Goal: Task Accomplishment & Management: Use online tool/utility

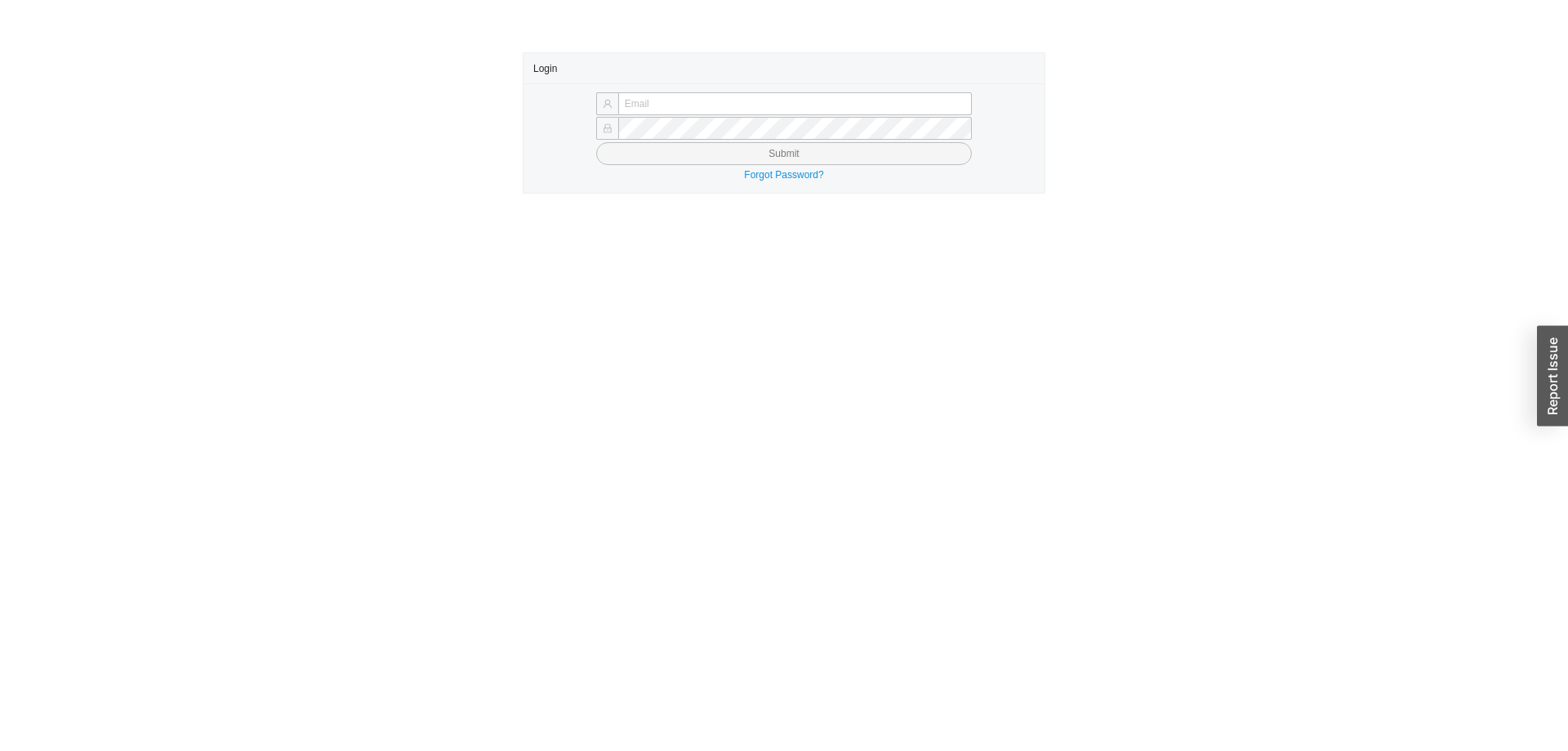
type input "[PERSON_NAME][EMAIL_ADDRESS][DOMAIN_NAME]"
click at [674, 146] on button "Submit" at bounding box center [784, 153] width 376 height 23
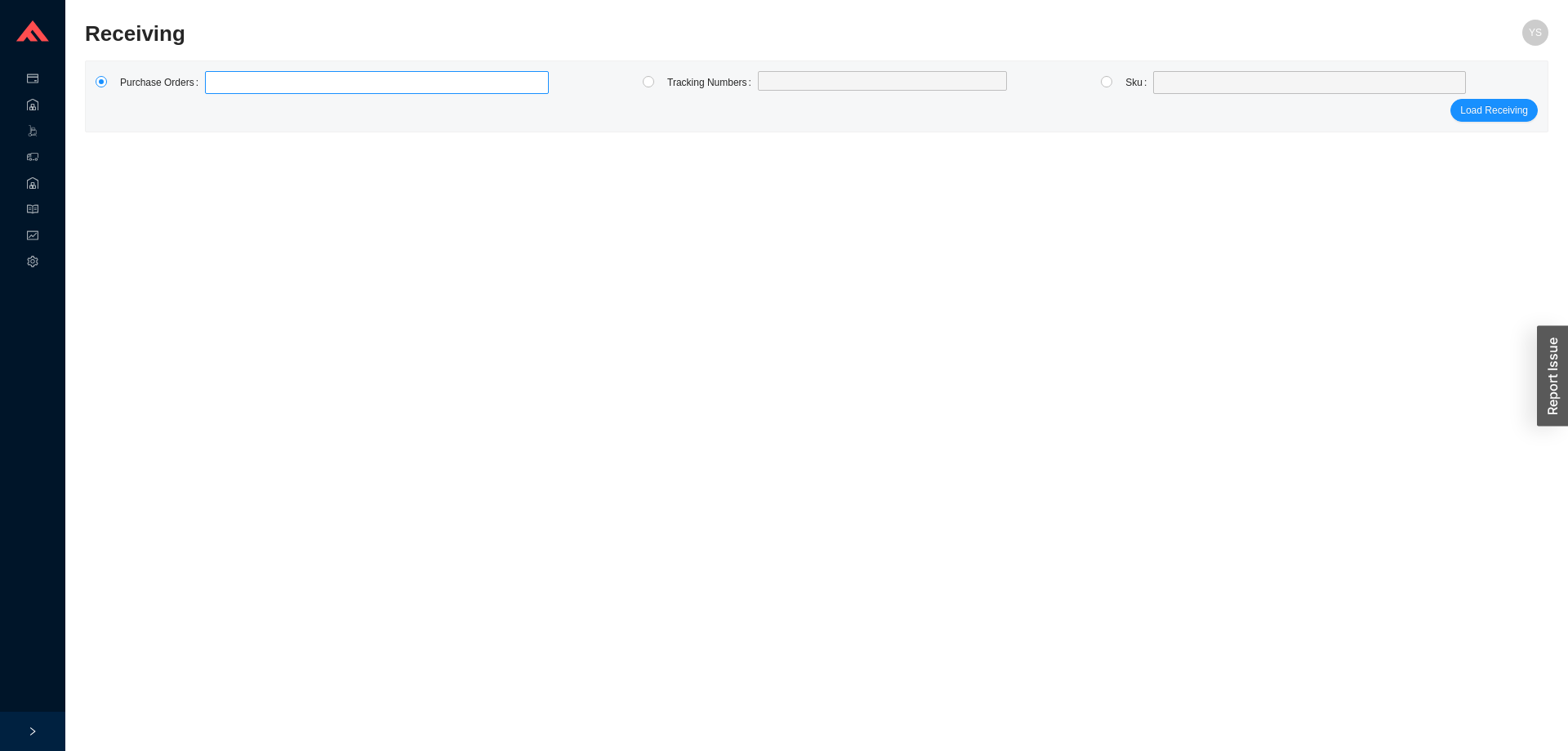
type input "984905"
click button "Load Receiving" at bounding box center [1494, 110] width 87 height 23
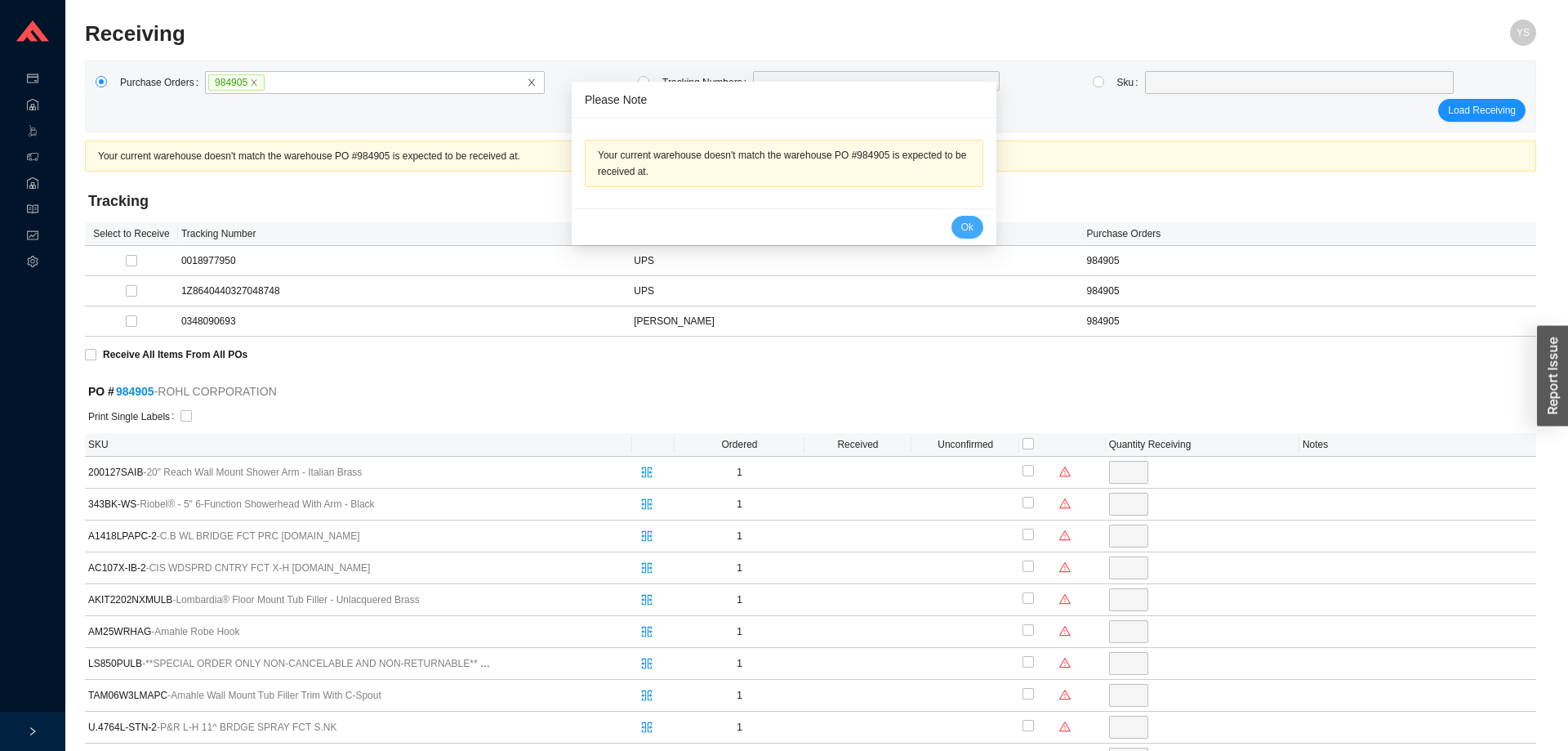
click at [951, 223] on button "Ok" at bounding box center [967, 226] width 32 height 23
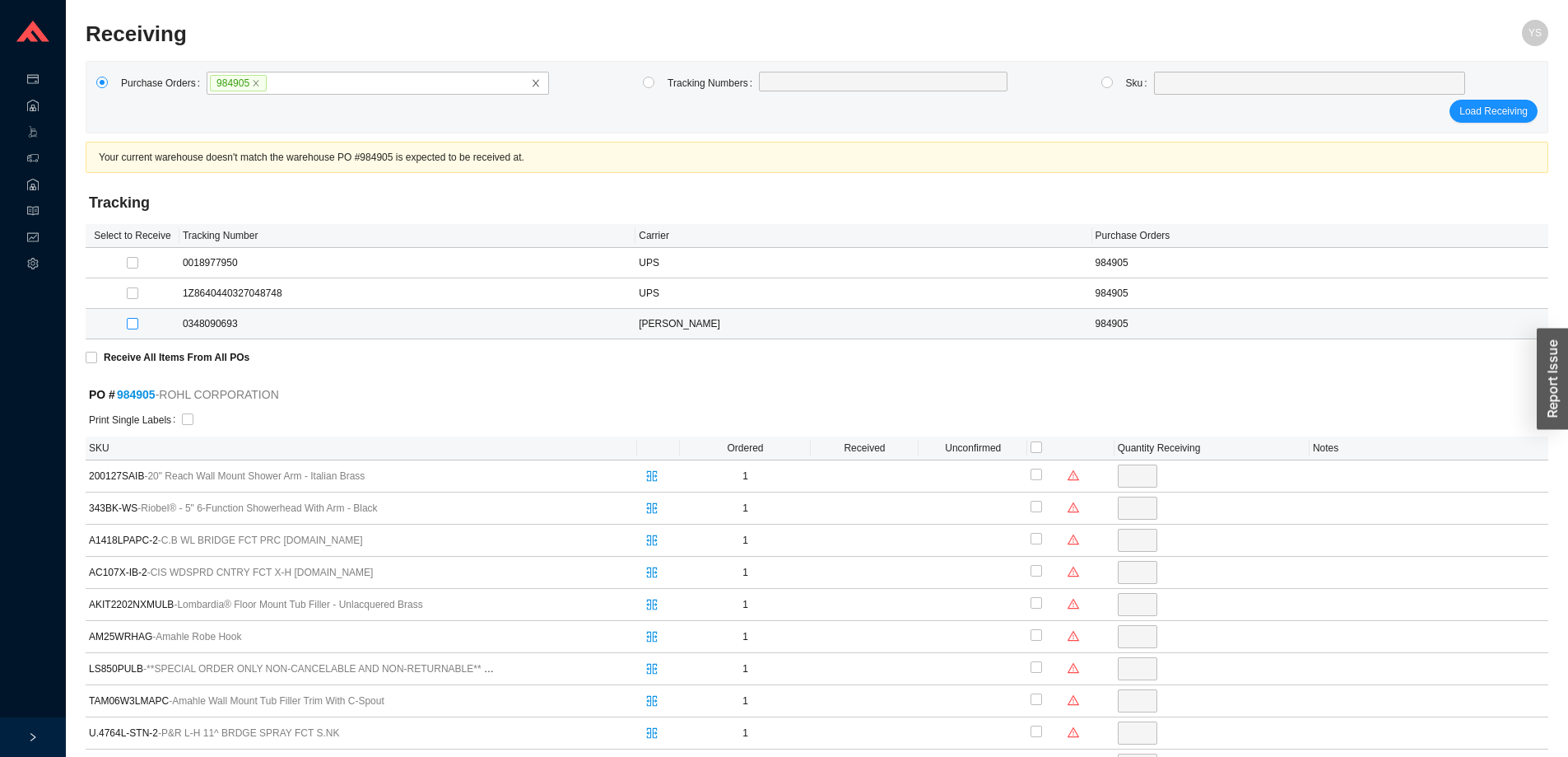
click at [137, 322] on div at bounding box center [132, 323] width 87 height 16
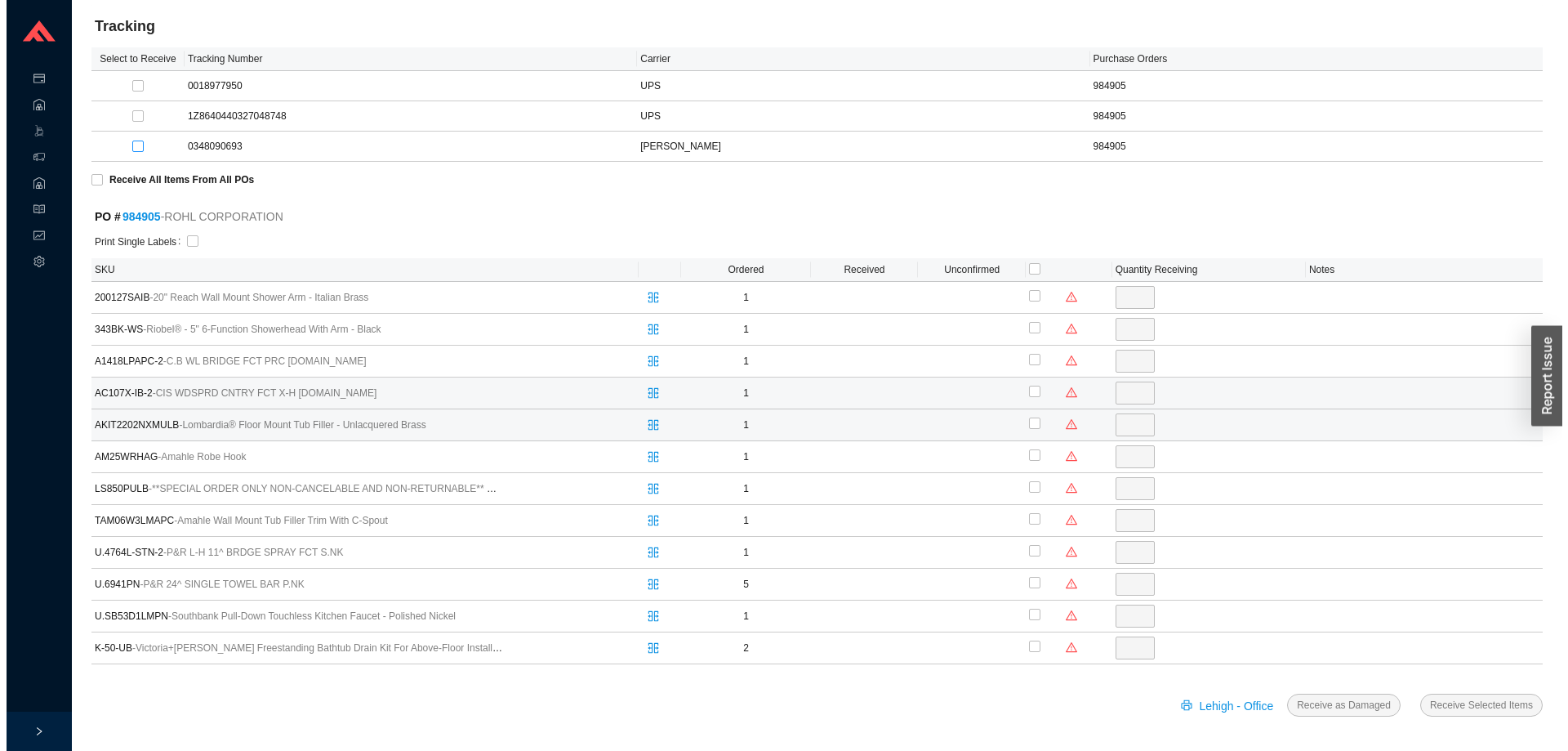
scroll to position [176, 0]
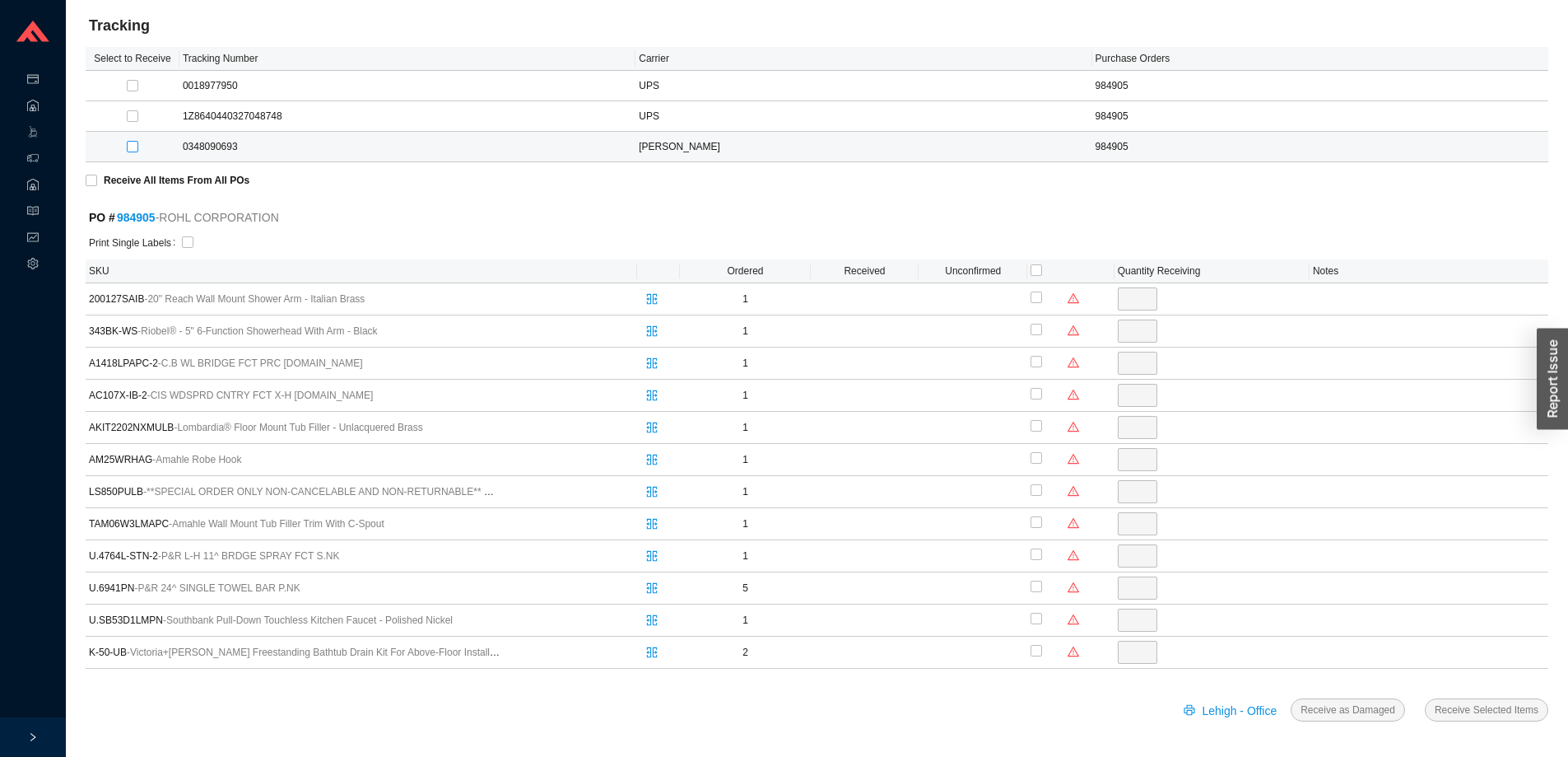
click at [132, 143] on input "checkbox" at bounding box center [133, 147] width 12 height 12
checkbox input "true"
type input "2"
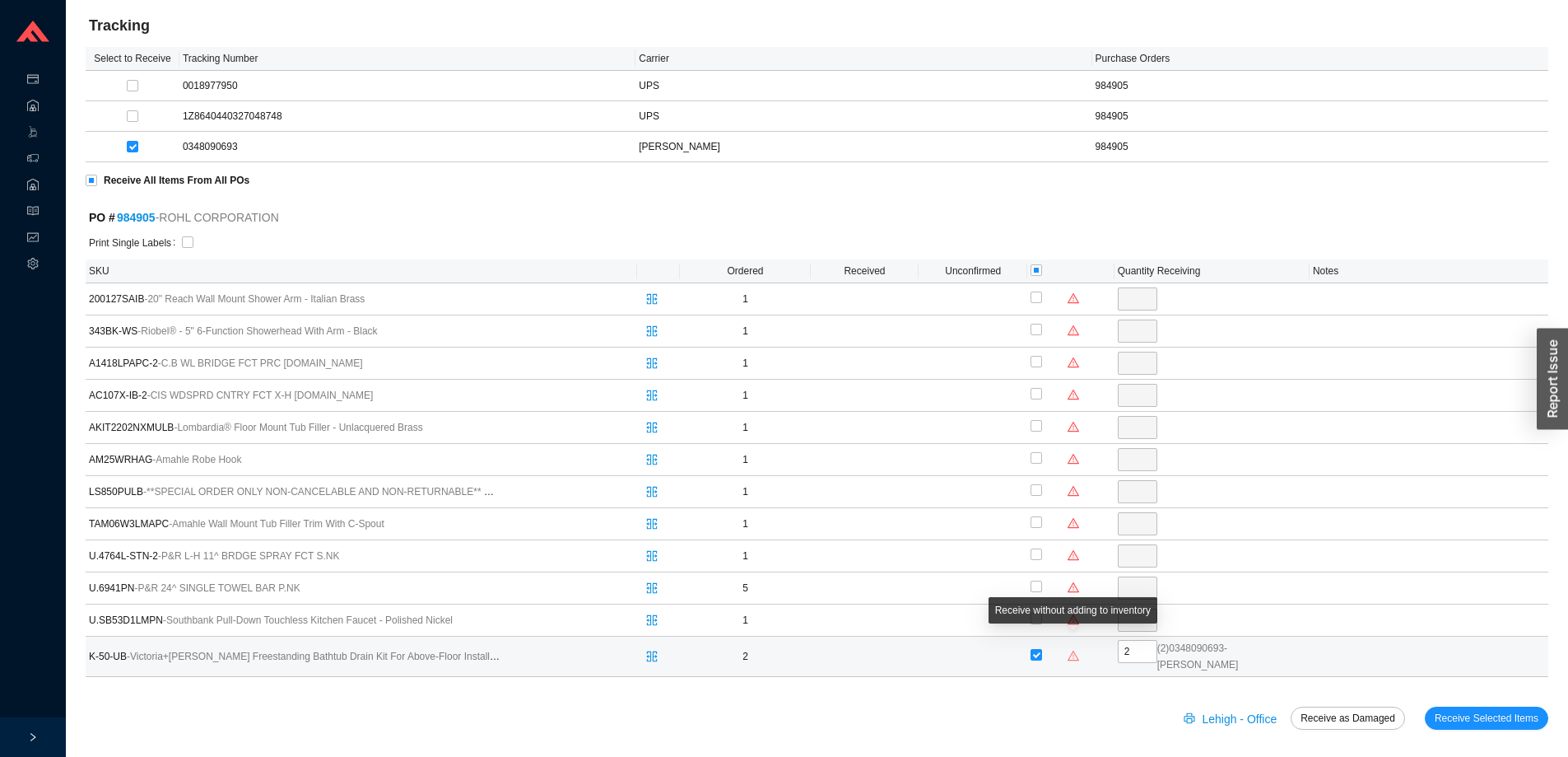
click at [1074, 650] on icon "warning" at bounding box center [1074, 656] width 12 height 12
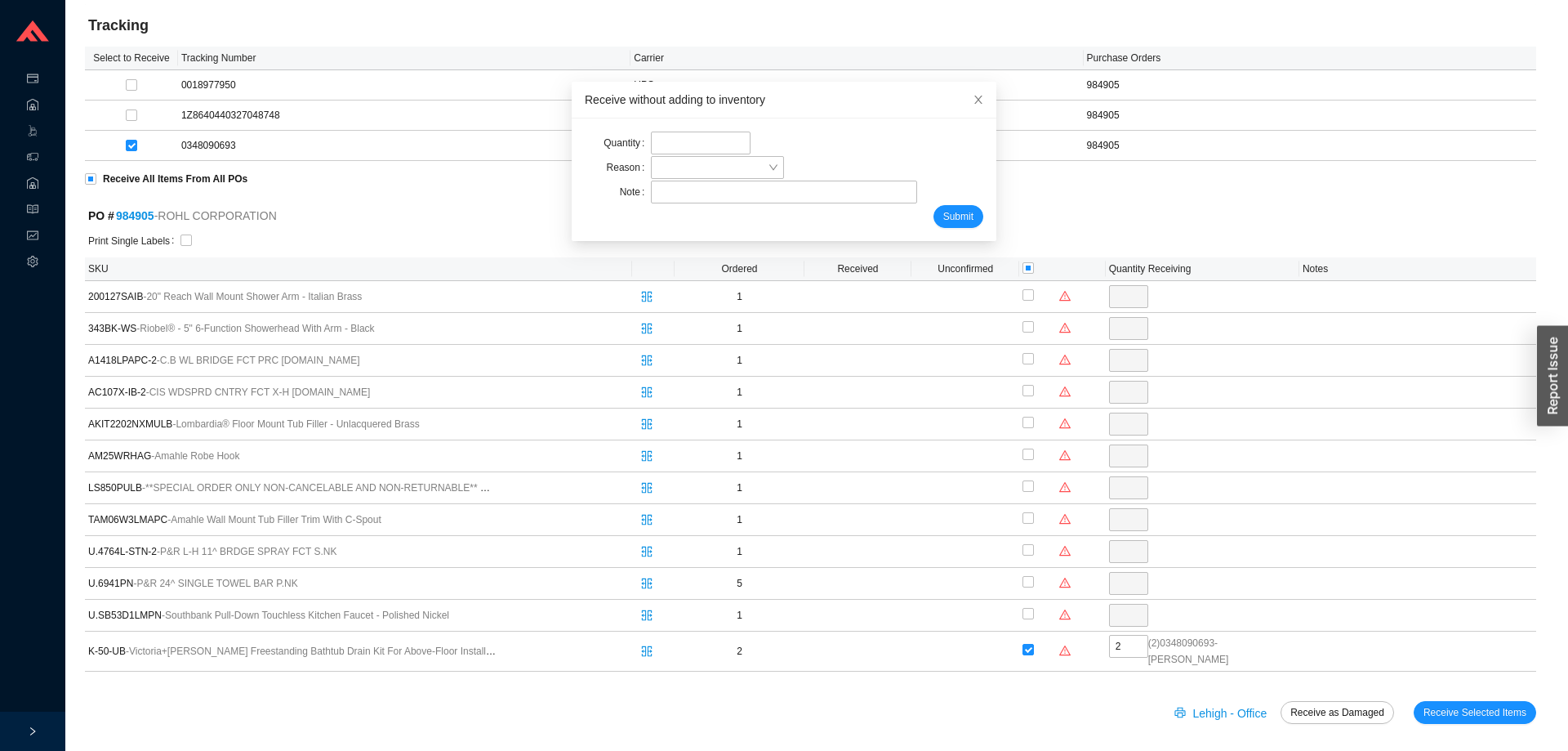
click at [672, 127] on div "Quantity Reason Note Submit" at bounding box center [784, 180] width 424 height 123
click at [672, 142] on input "tel" at bounding box center [700, 143] width 99 height 23
type input "2"
click at [674, 166] on span at bounding box center [717, 167] width 120 height 21
click at [679, 215] on div "Missing" at bounding box center [707, 219] width 116 height 15
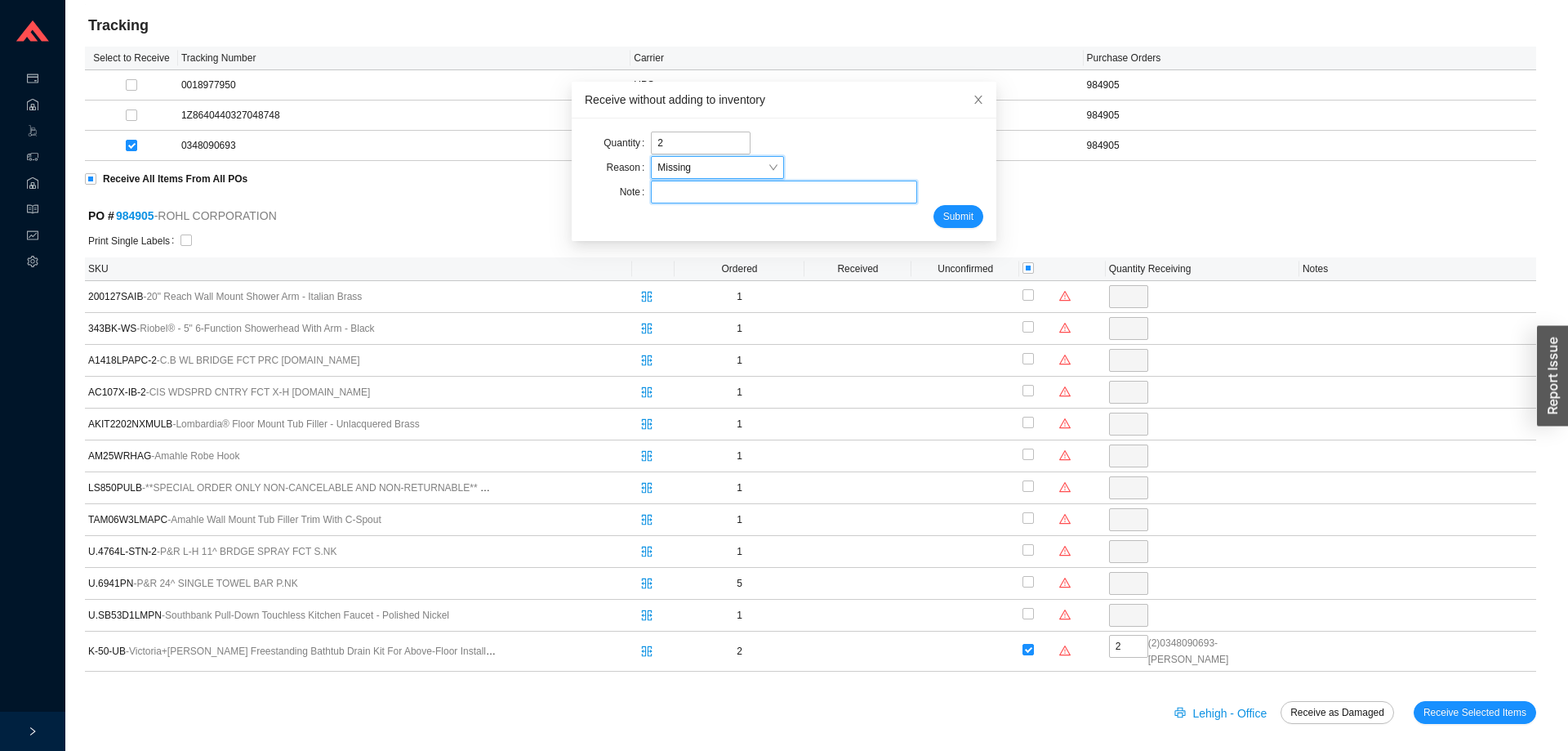
click at [670, 196] on input "text" at bounding box center [784, 191] width 266 height 23
type input "adina"
click at [943, 213] on span "Submit" at bounding box center [958, 216] width 30 height 16
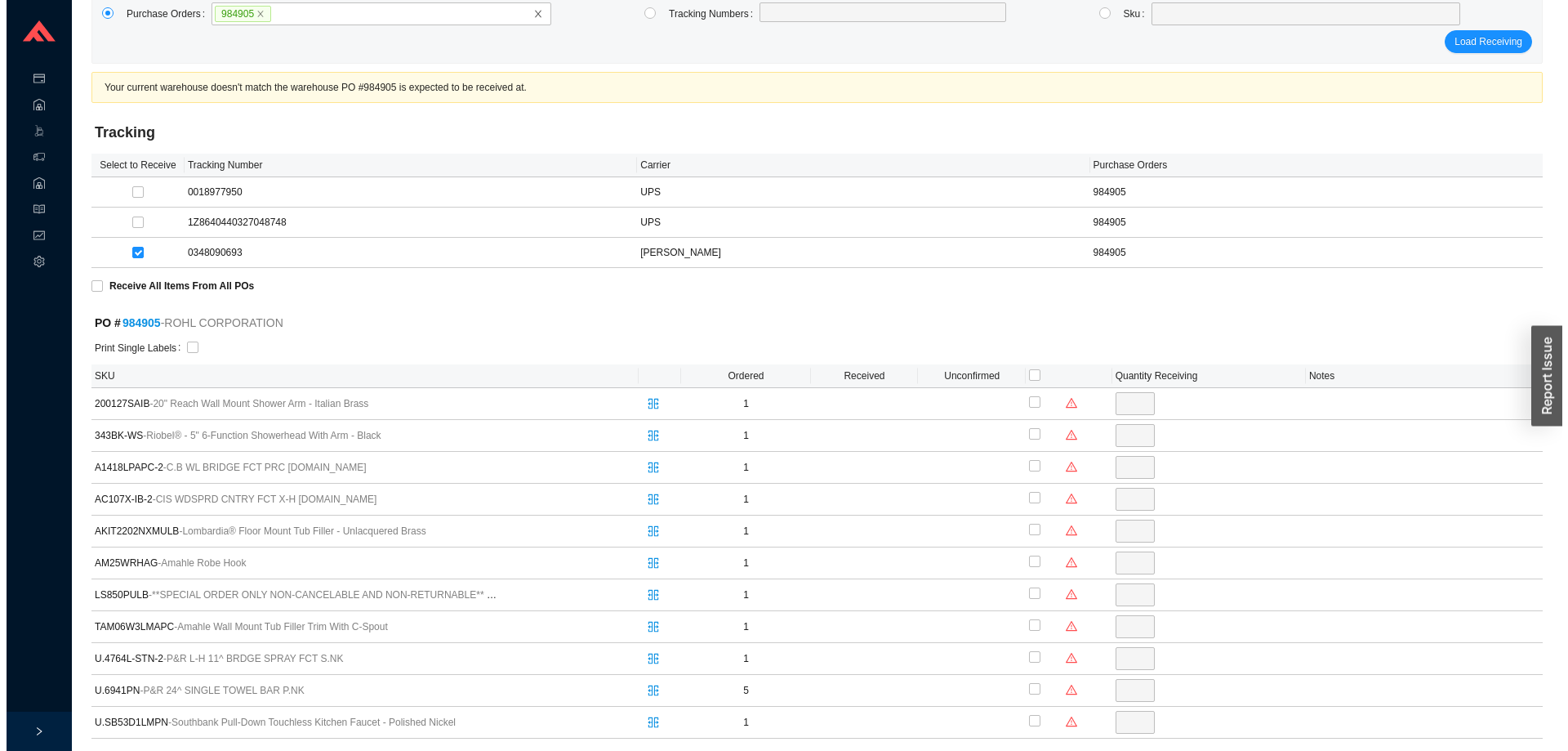
scroll to position [0, 0]
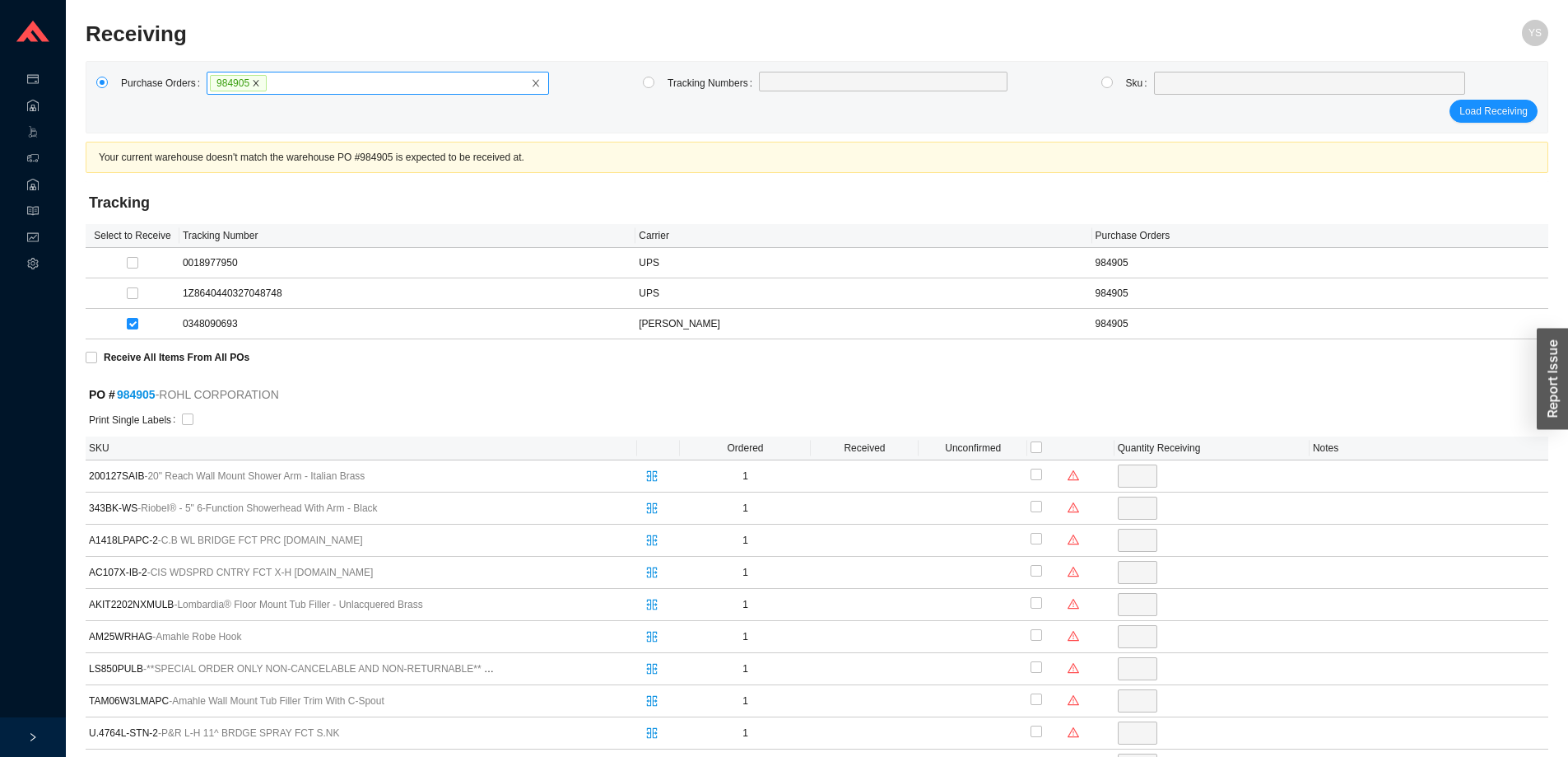
click at [254, 83] on icon "close" at bounding box center [256, 83] width 8 height 8
click at [268, 83] on input "984905" at bounding box center [274, 83] width 12 height 18
paste input "984121"
type input "984121"
click button "Load Receiving" at bounding box center [1494, 111] width 88 height 23
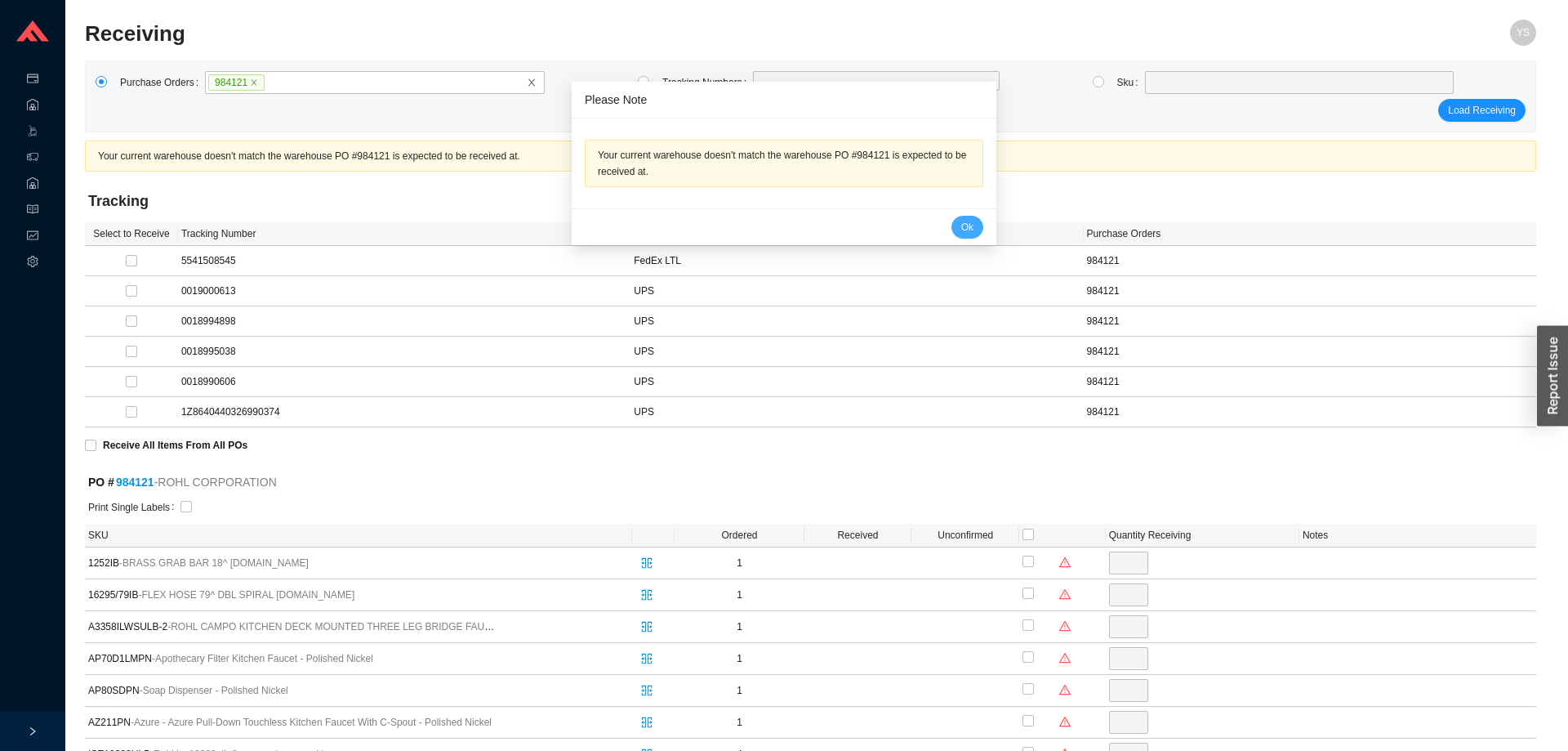
click at [951, 227] on button "Ok" at bounding box center [967, 226] width 32 height 23
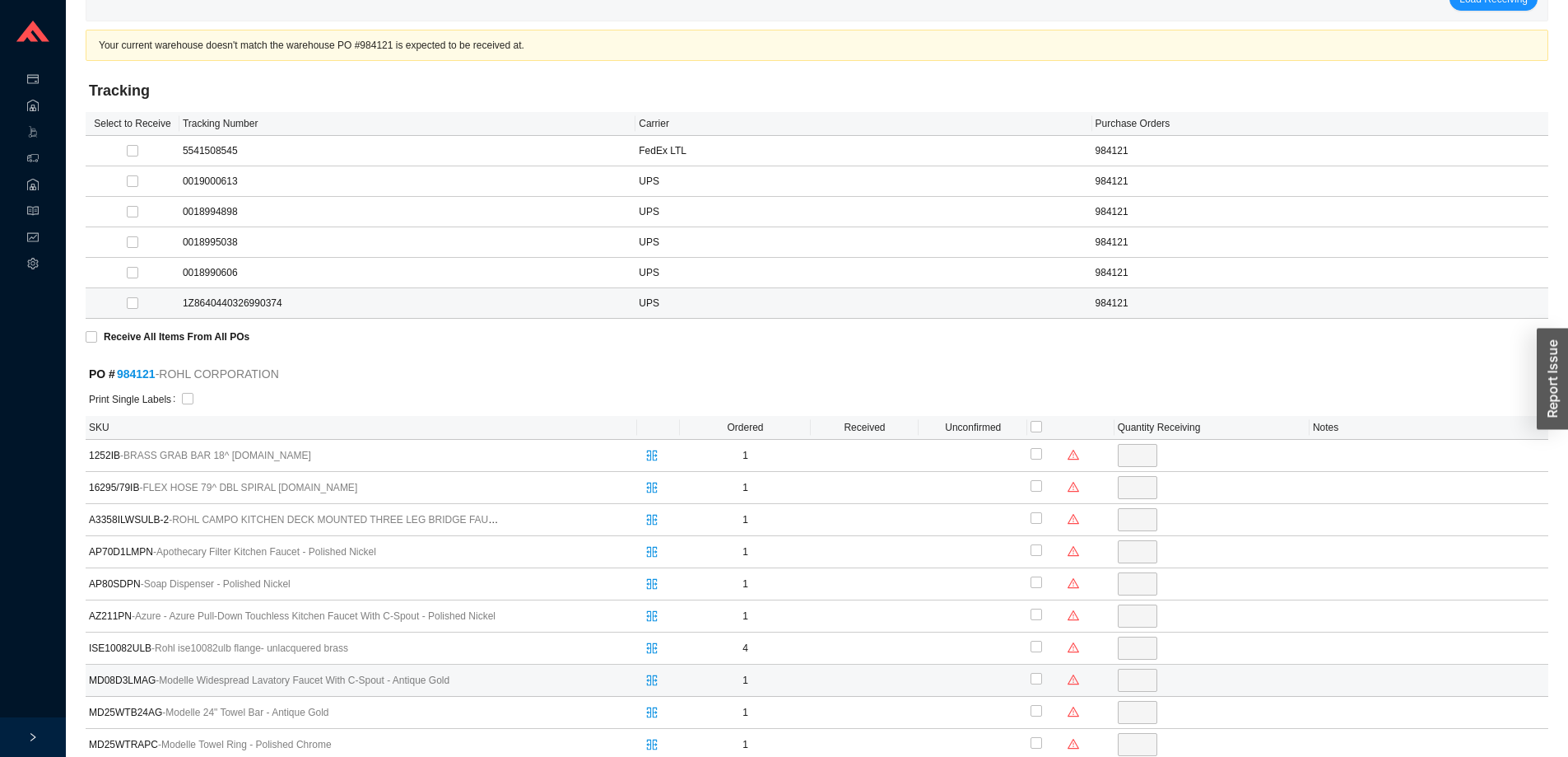
scroll to position [329, 0]
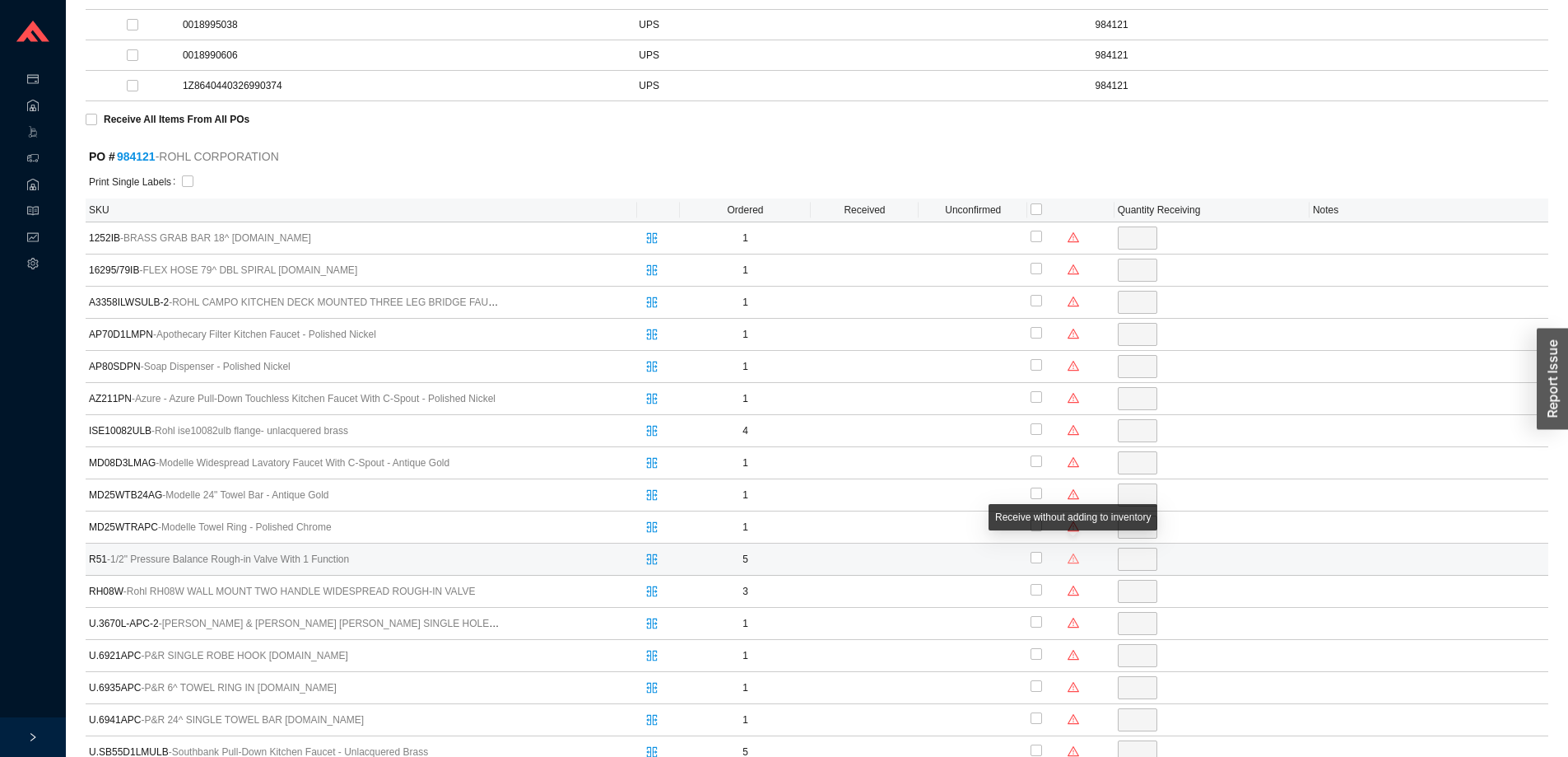
click at [1071, 560] on icon "warning" at bounding box center [1074, 558] width 12 height 12
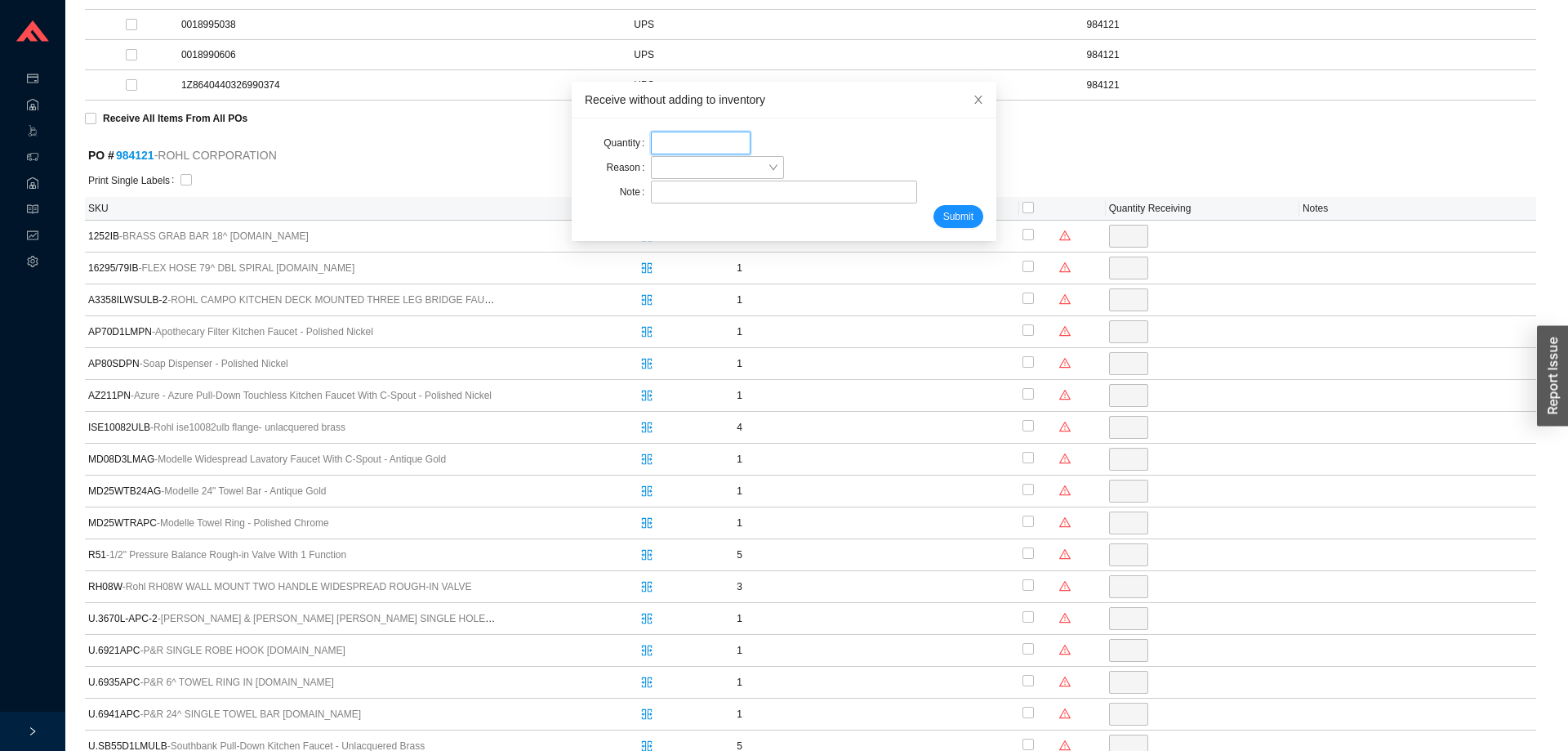
click at [651, 140] on input "tel" at bounding box center [700, 143] width 99 height 23
click at [658, 165] on span at bounding box center [717, 167] width 120 height 21
type input "5"
click at [686, 233] on div "Wrong item received" at bounding box center [707, 242] width 129 height 23
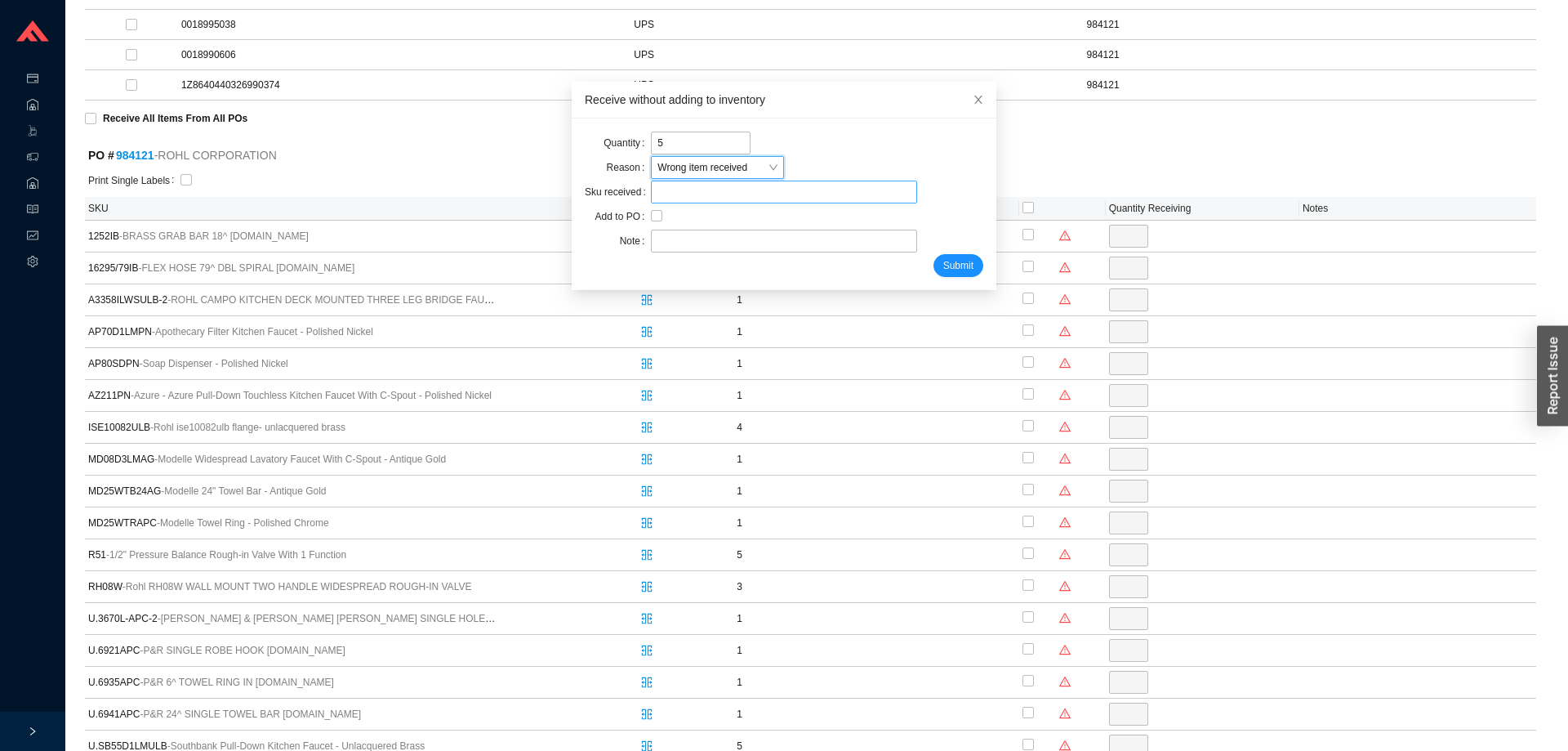
click at [681, 200] on input "search" at bounding box center [784, 191] width 252 height 21
type input "RHL R51-SPEX"
click at [653, 239] on input "text" at bounding box center [784, 240] width 266 height 23
type input "chaya"
click at [951, 261] on span "Submit" at bounding box center [958, 265] width 30 height 16
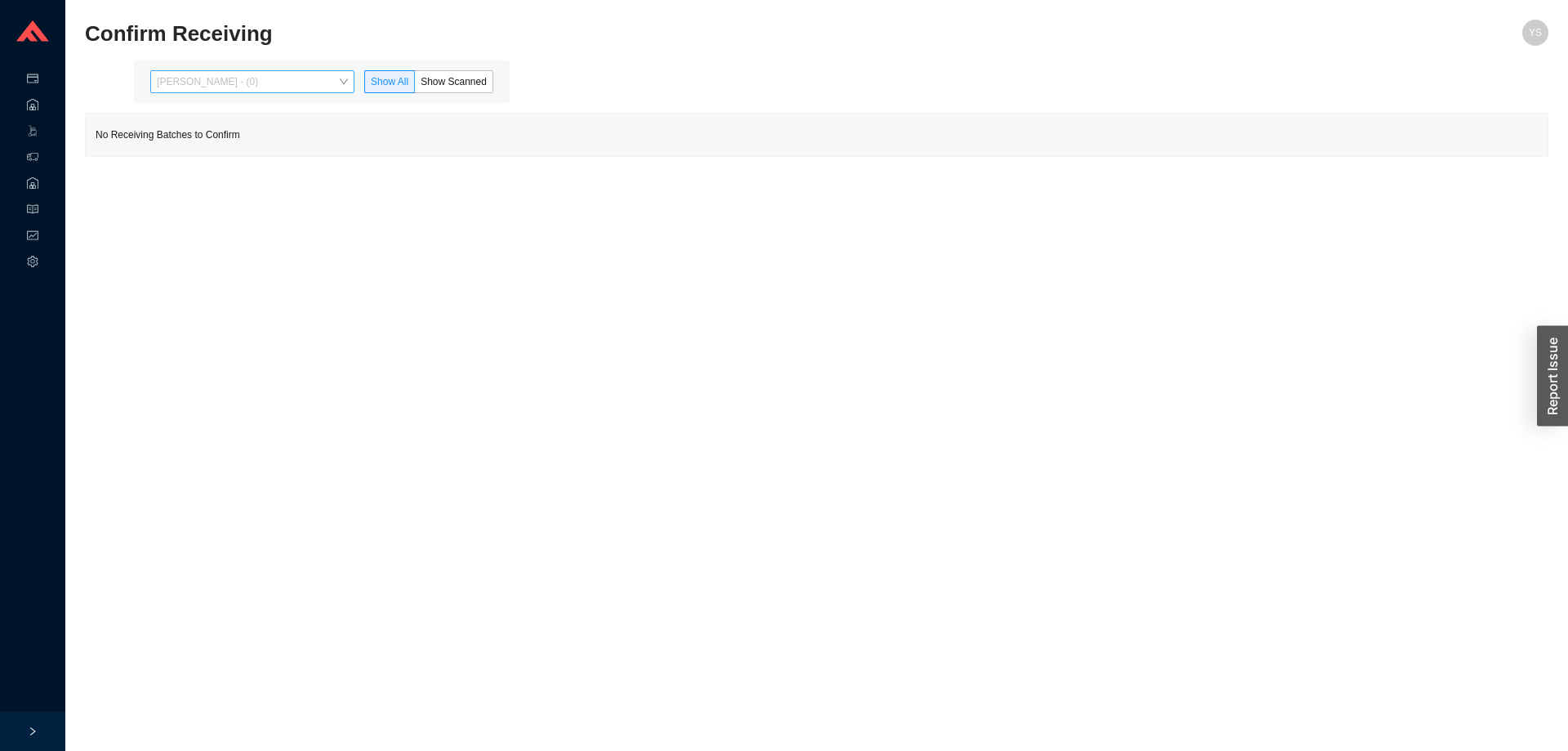
click at [297, 77] on span "[PERSON_NAME] - (0)" at bounding box center [252, 81] width 191 height 21
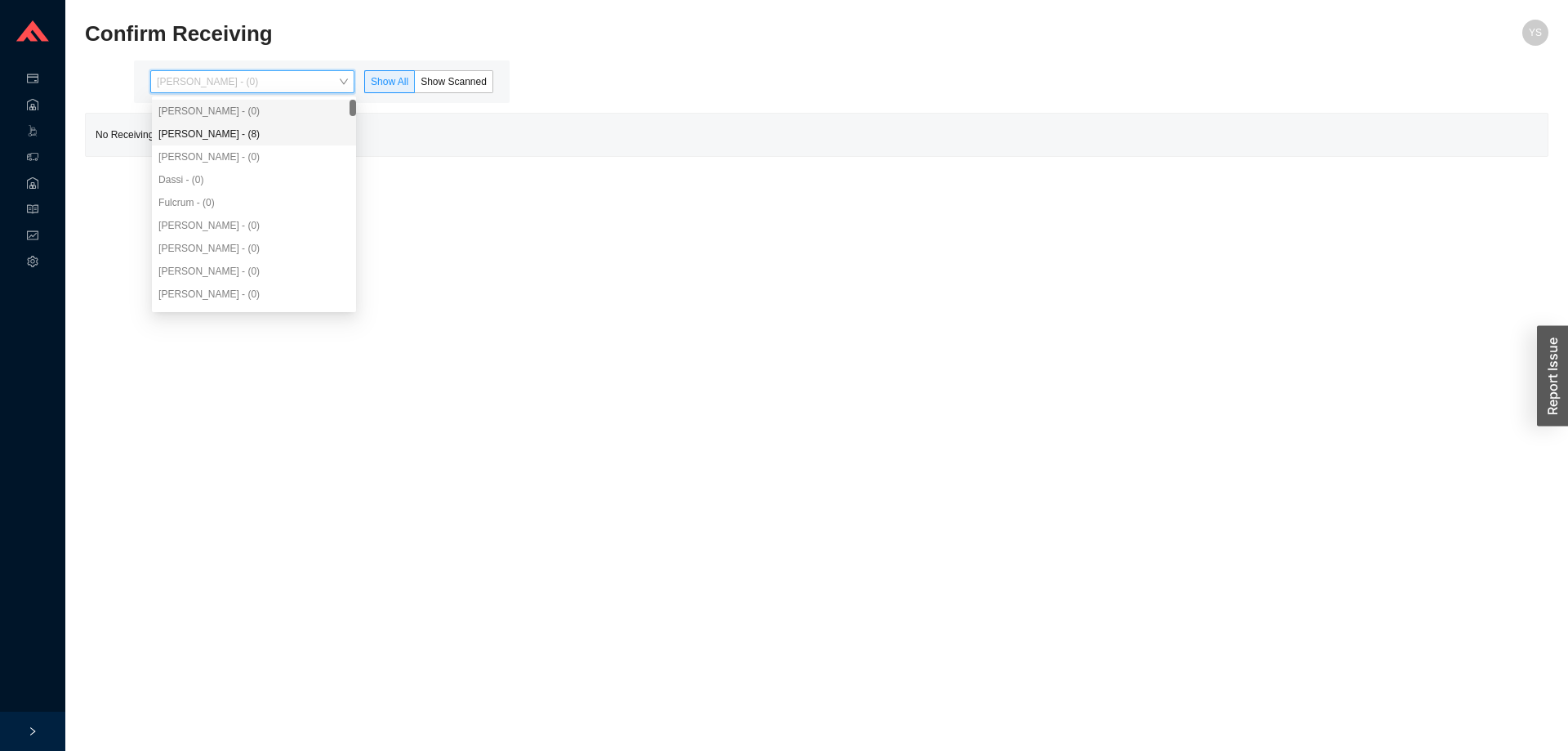
click at [280, 141] on div "[PERSON_NAME] - (8)" at bounding box center [254, 134] width 191 height 15
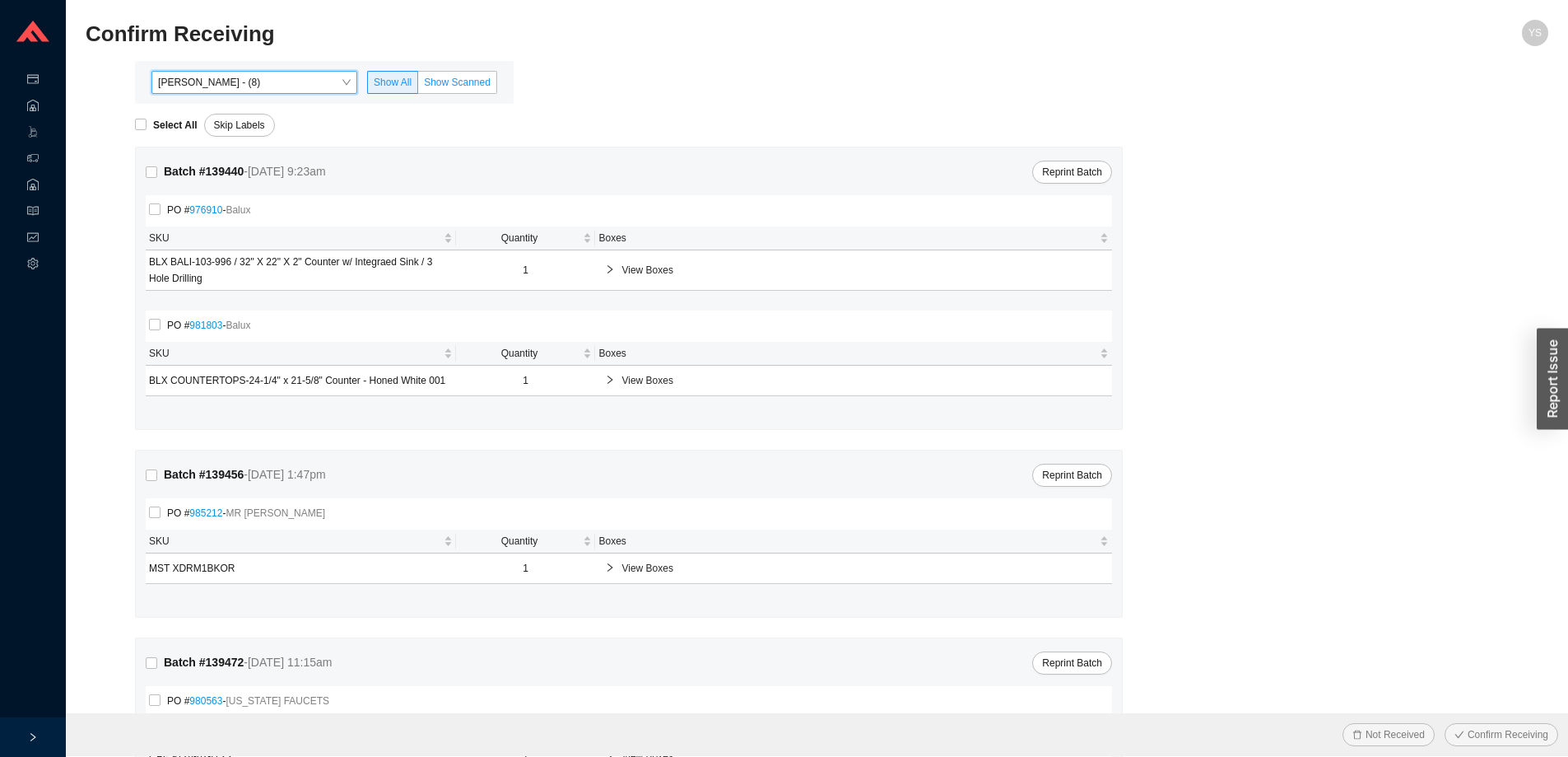
click at [464, 77] on span "Show Scanned" at bounding box center [457, 83] width 67 height 12
click at [418, 86] on input "Show Scanned" at bounding box center [418, 86] width 0 height 0
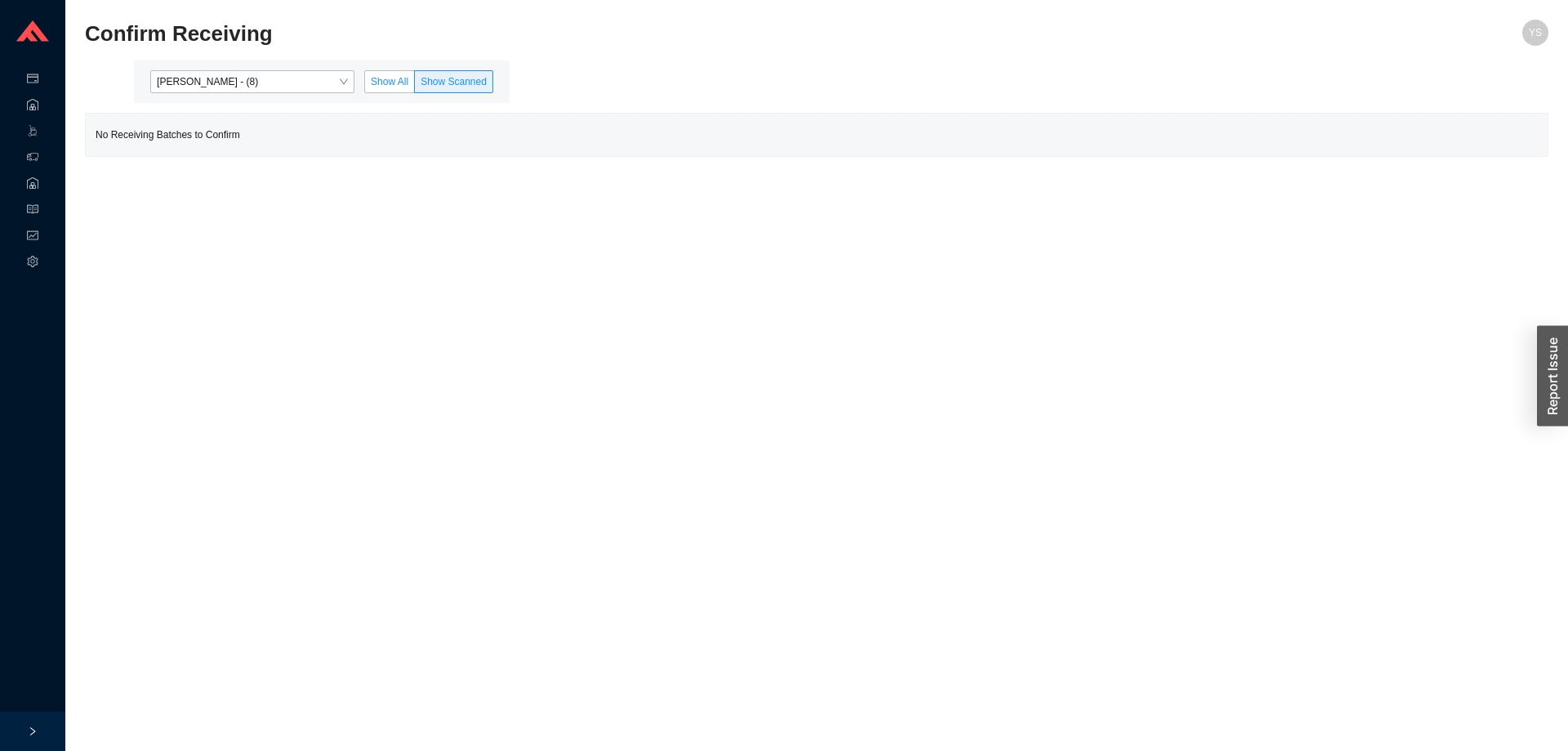
click at [375, 85] on span "Show All" at bounding box center [390, 82] width 38 height 12
click at [365, 85] on input "Show All" at bounding box center [365, 85] width 0 height 0
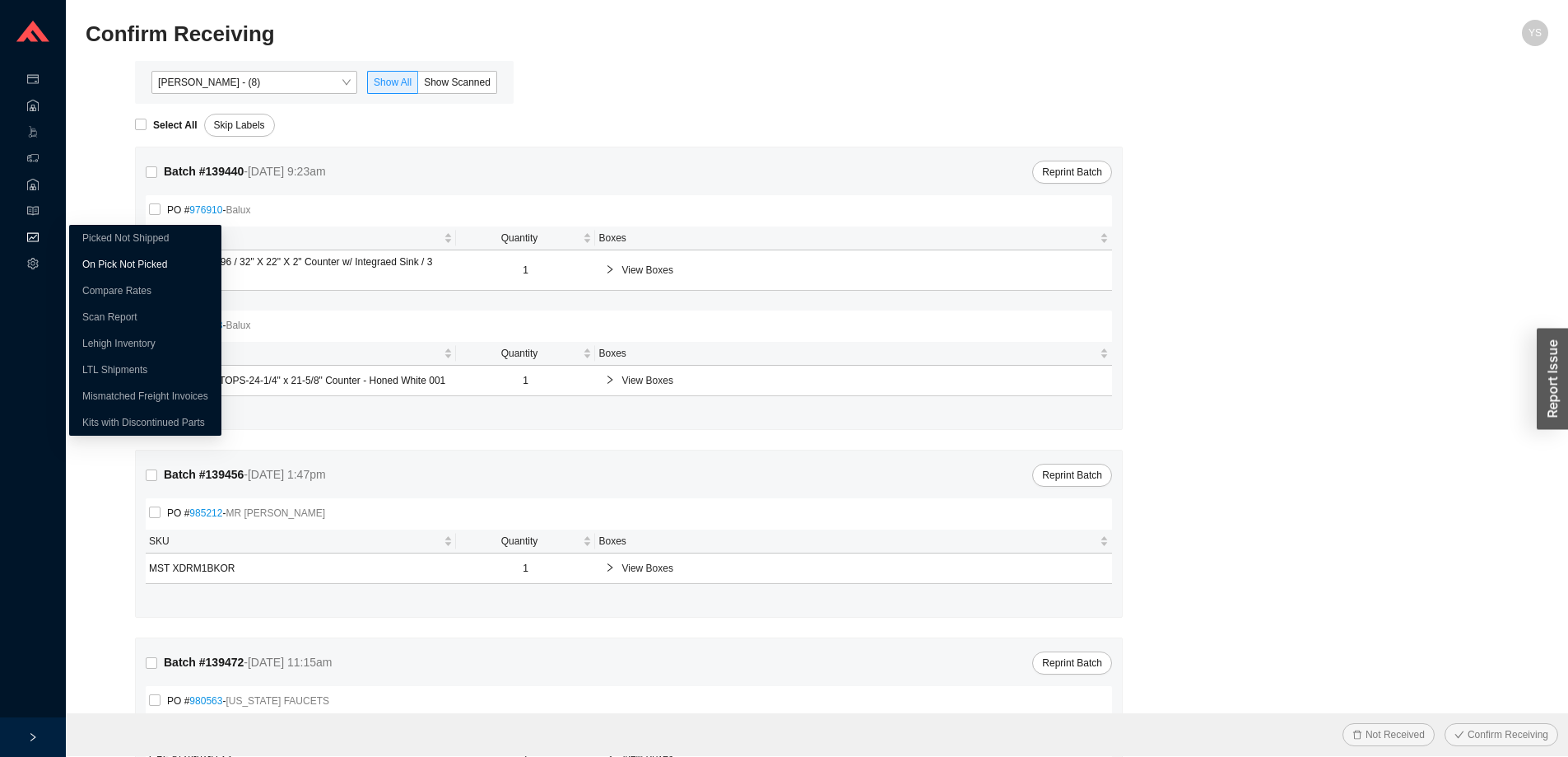
click at [105, 270] on link "On Pick Not Picked" at bounding box center [124, 265] width 85 height 12
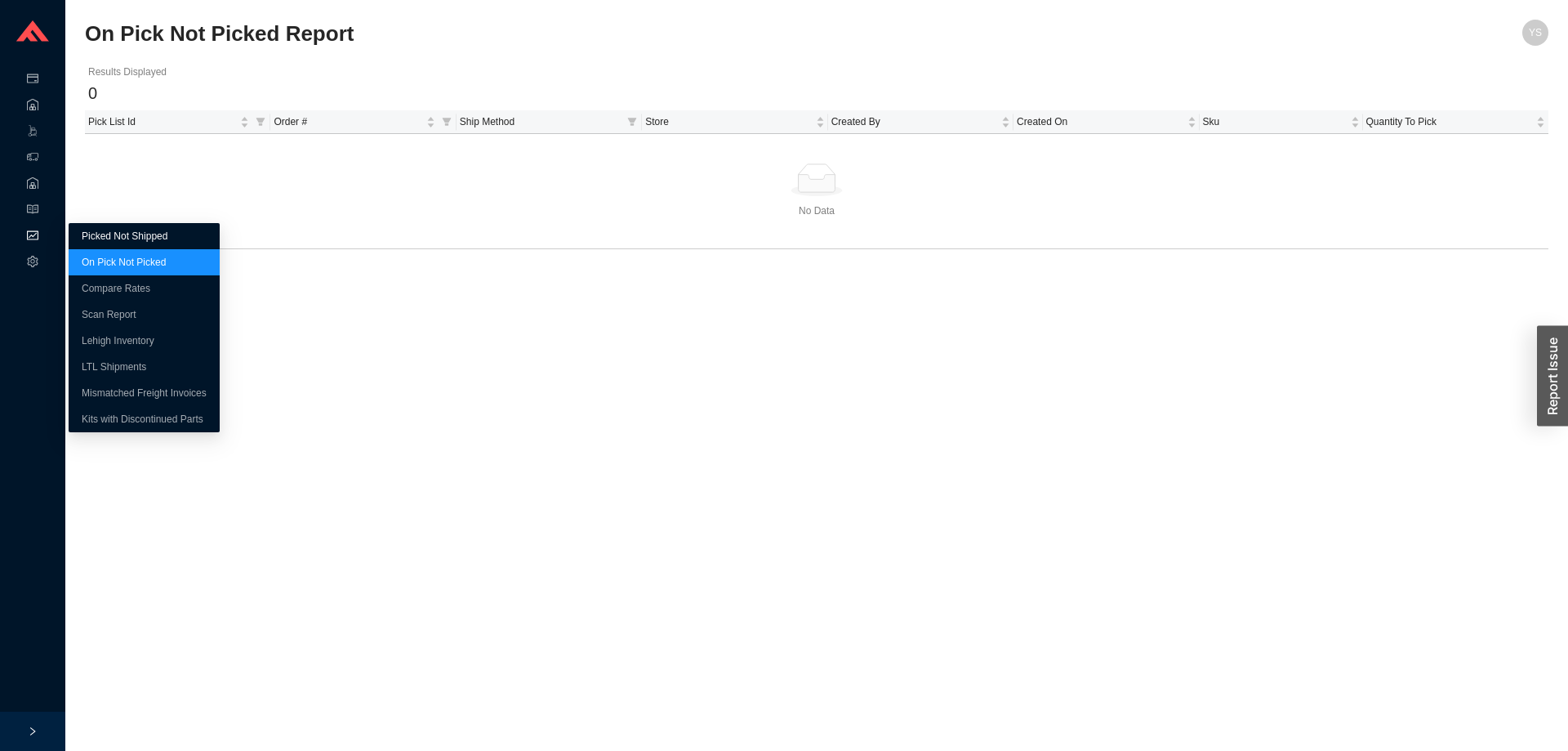
click at [81, 233] on link "Picked Not Shipped" at bounding box center [124, 236] width 85 height 12
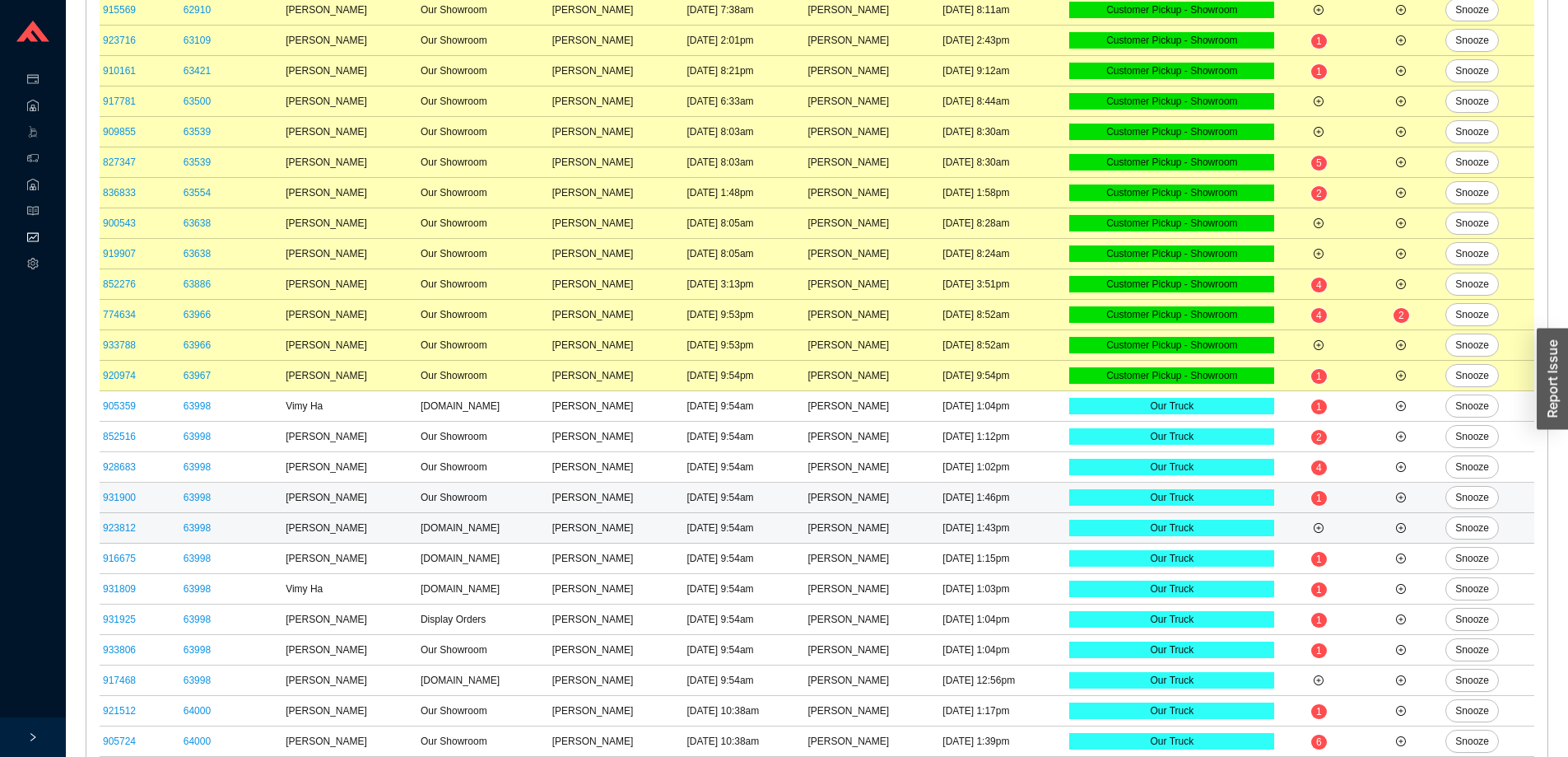
scroll to position [777, 0]
